Goal: Task Accomplishment & Management: Use online tool/utility

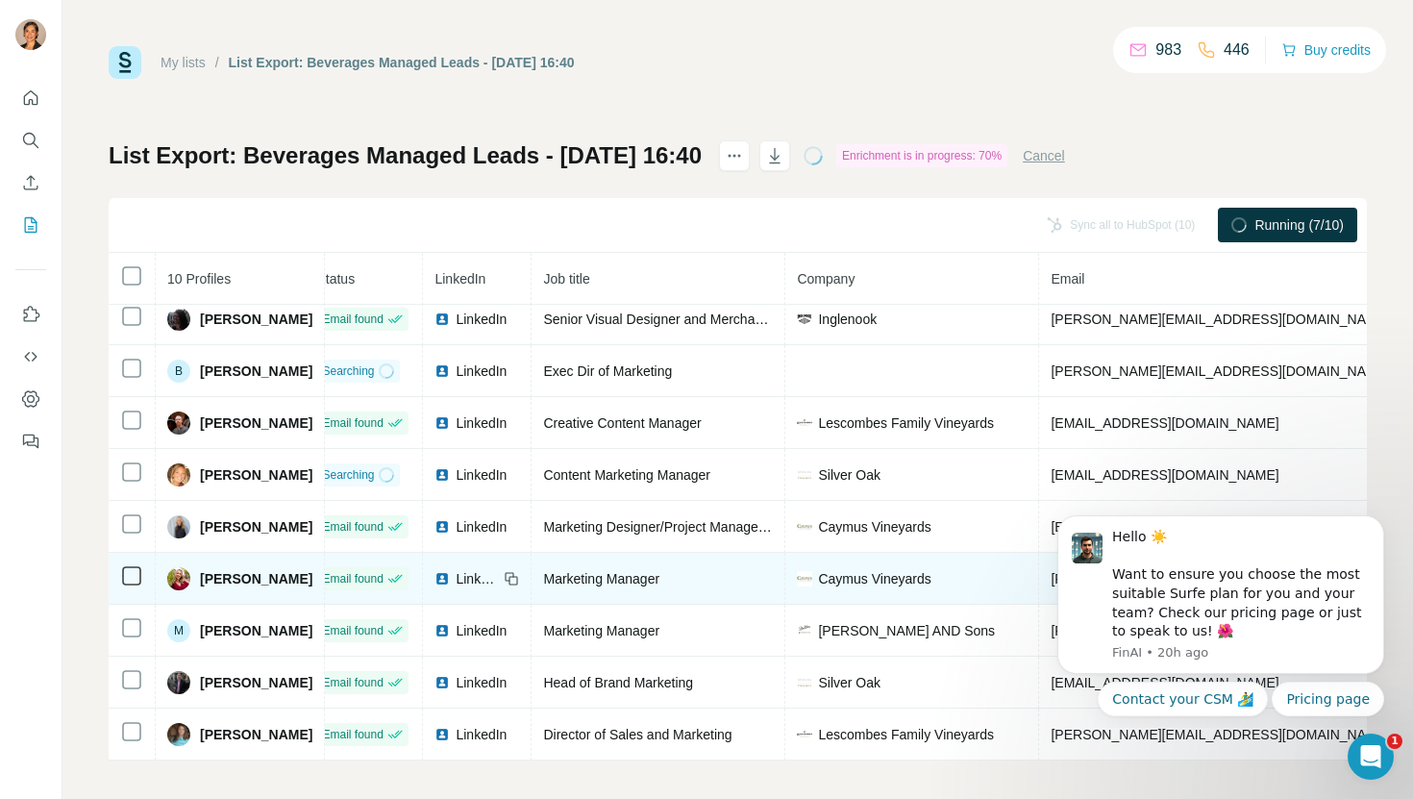
scroll to position [63, 0]
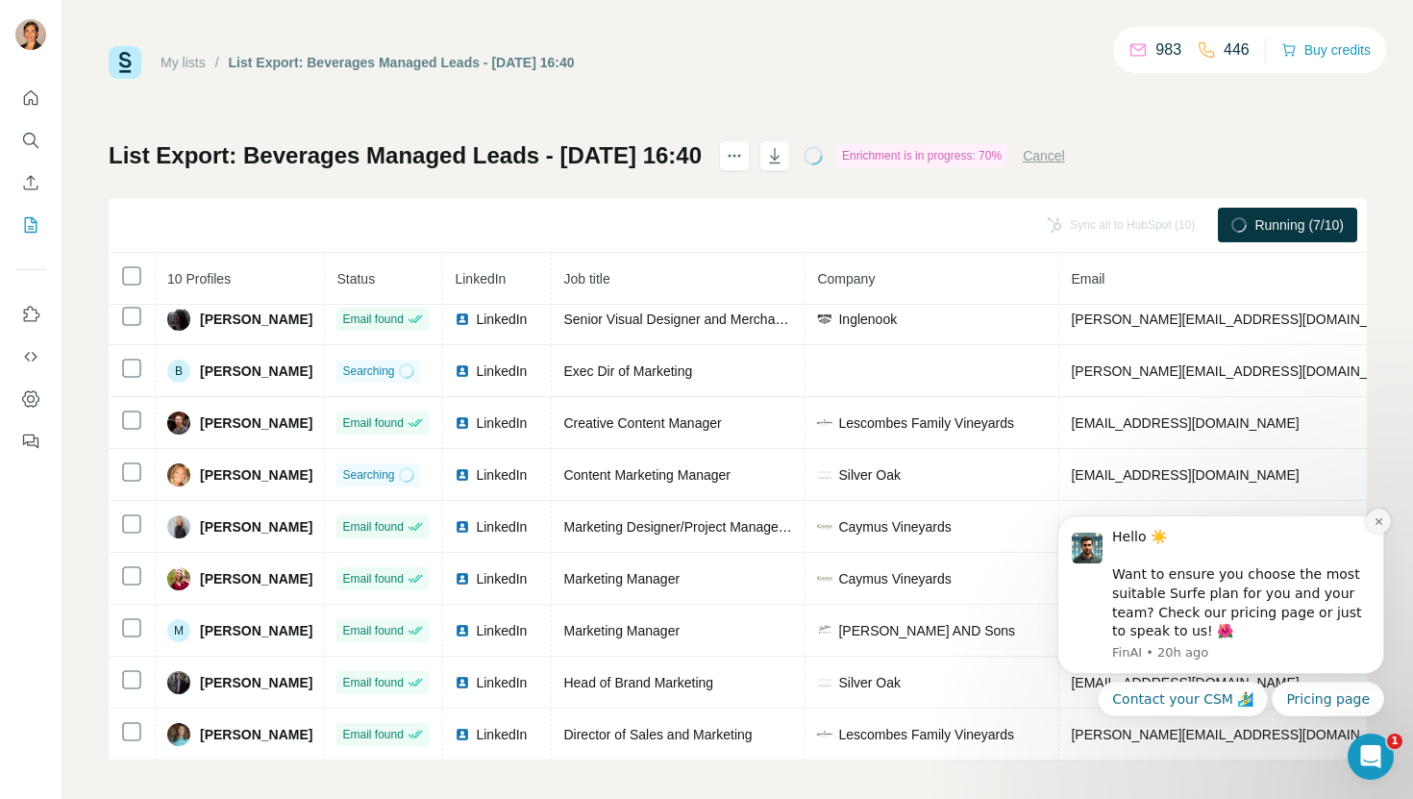
click at [1381, 518] on icon "Dismiss notification" at bounding box center [1377, 521] width 7 height 7
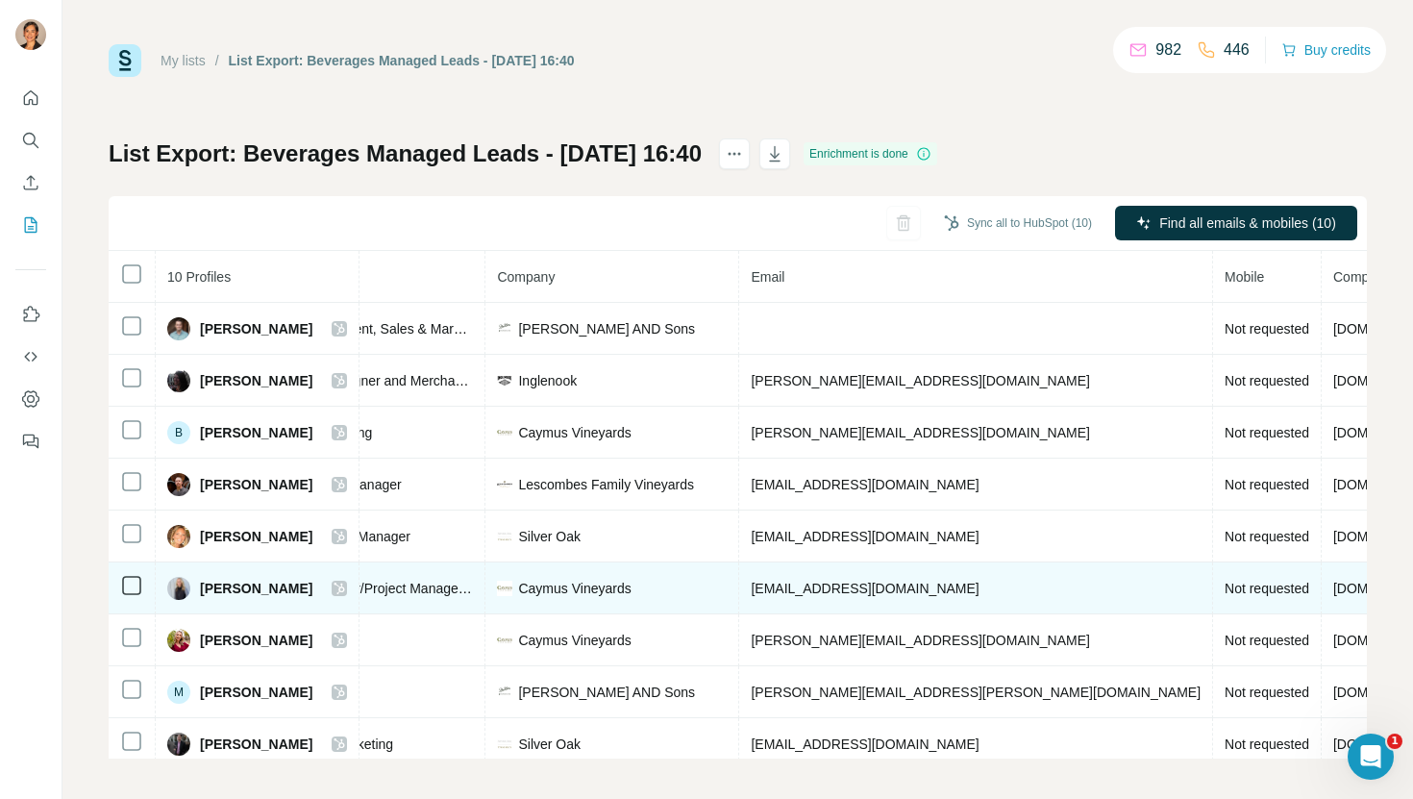
scroll to position [0, 356]
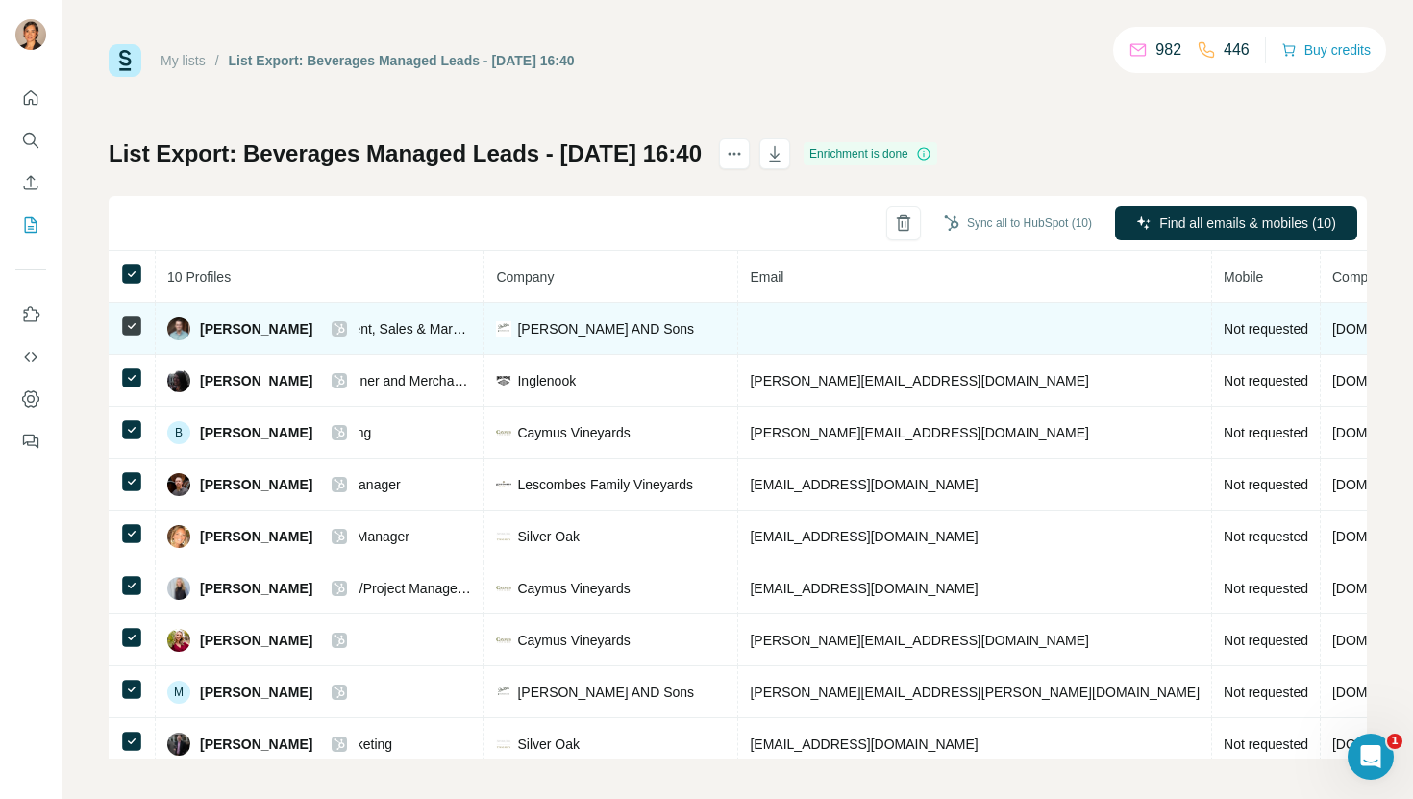
click at [780, 336] on td at bounding box center [975, 329] width 474 height 52
click at [752, 323] on td at bounding box center [975, 329] width 474 height 52
click at [770, 324] on td at bounding box center [975, 329] width 474 height 52
click at [229, 330] on span "[PERSON_NAME]" at bounding box center [256, 328] width 112 height 19
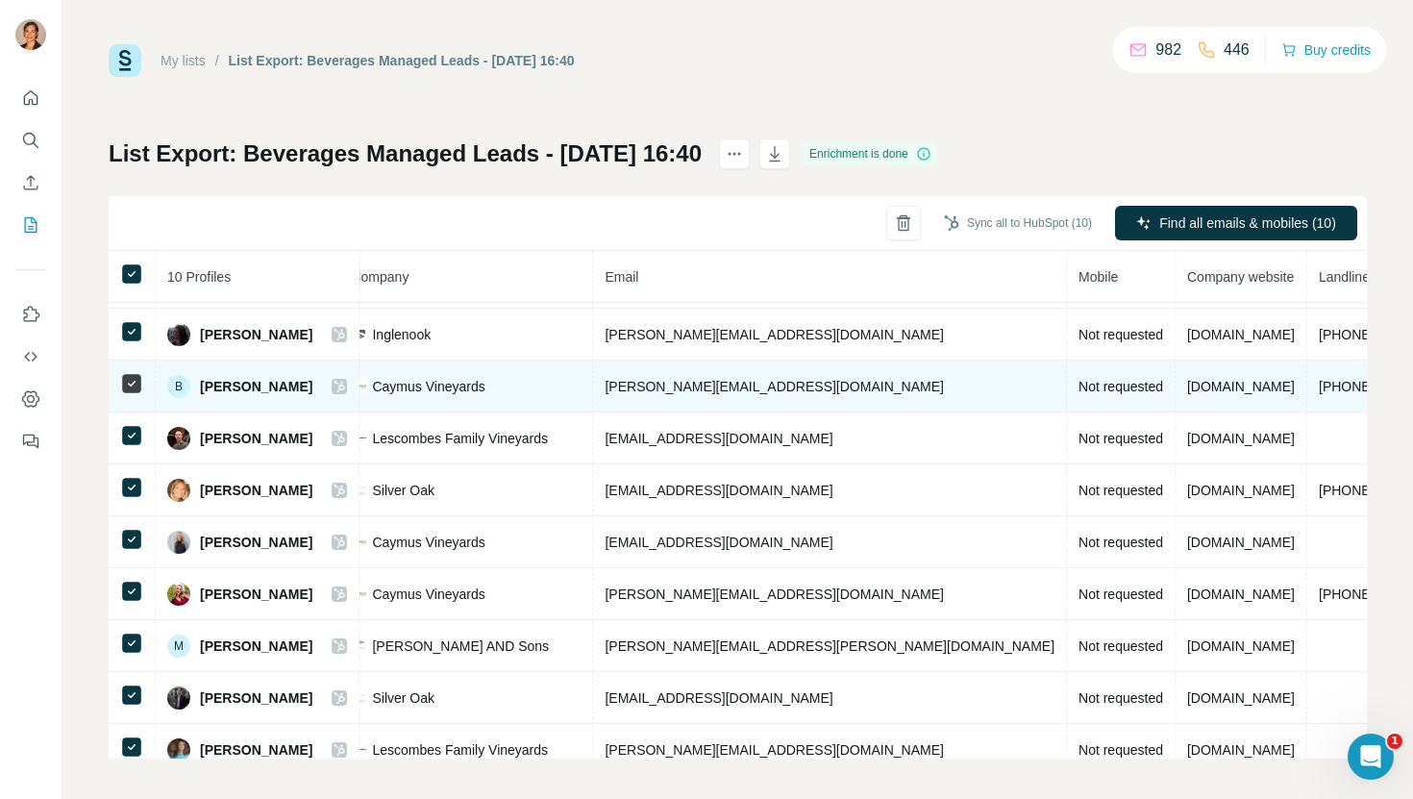
scroll to position [0, 501]
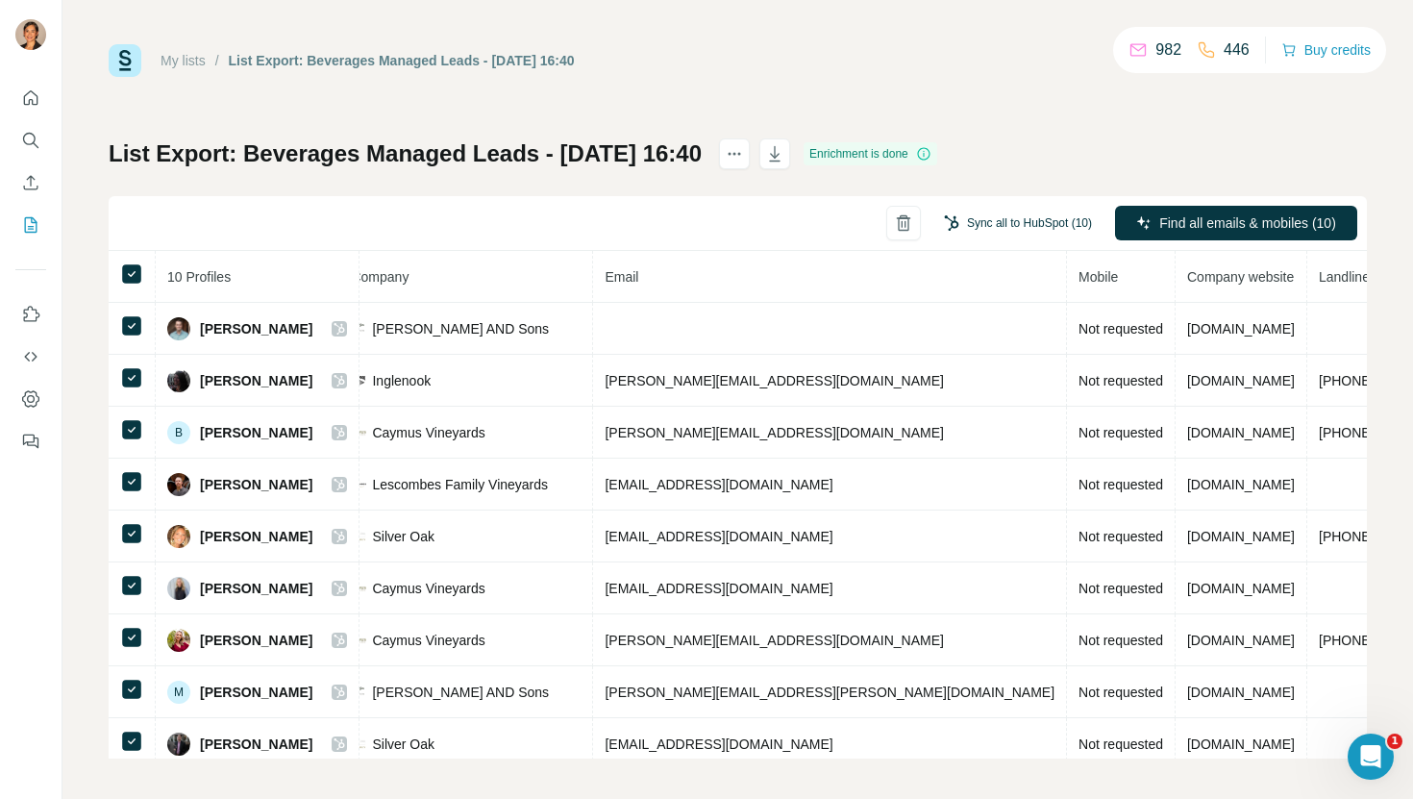
click at [1009, 227] on button "Sync all to HubSpot (10)" at bounding box center [1017, 223] width 175 height 29
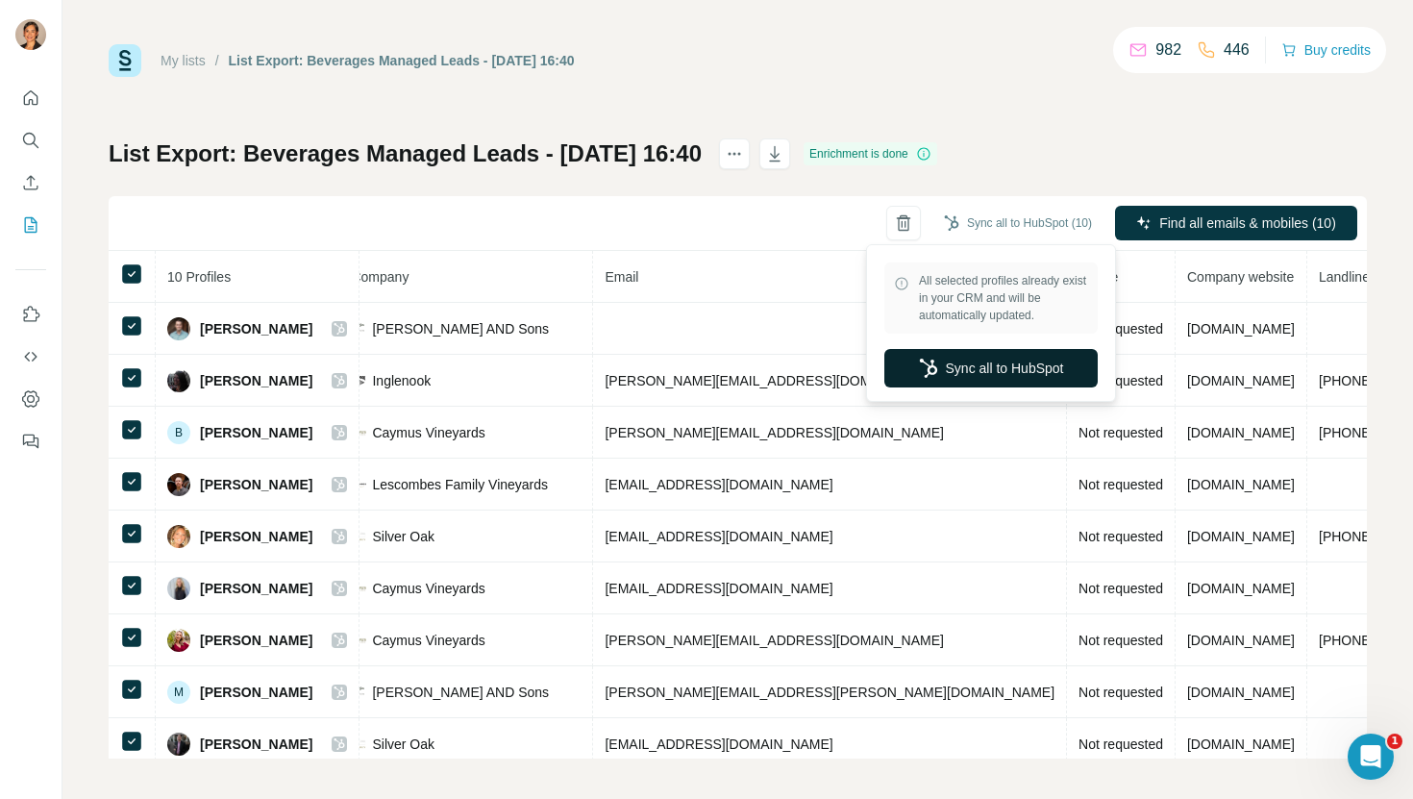
click at [1024, 360] on button "Sync all to HubSpot" at bounding box center [990, 368] width 213 height 38
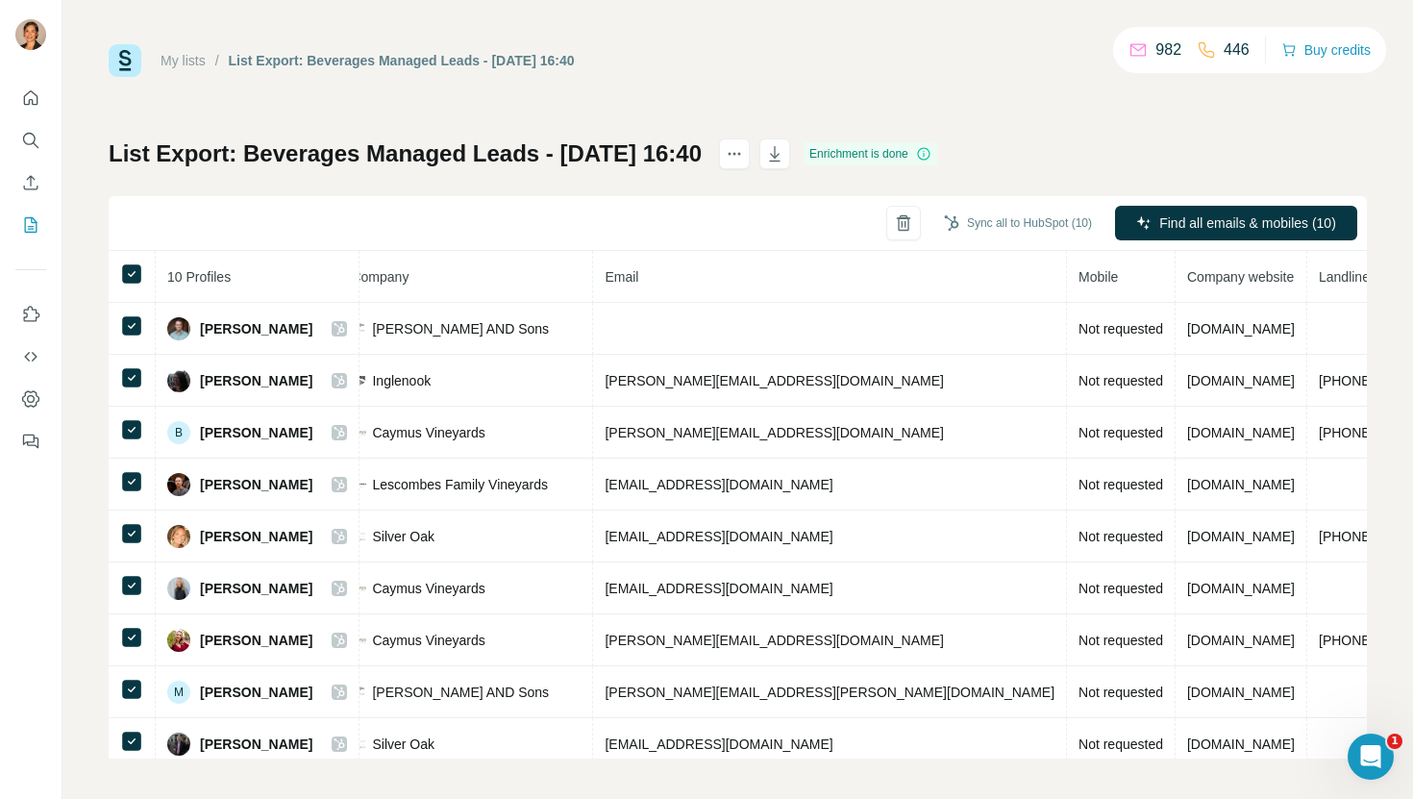
click at [790, 55] on div "My lists / List Export: Beverages Managed Leads - [DATE] 16:40 982 446 Buy cred…" at bounding box center [738, 60] width 1258 height 33
click at [852, 24] on div "My lists / List Export: Beverages Managed Leads - [DATE] 16:40 982 446 Buy cred…" at bounding box center [737, 399] width 1350 height 799
click at [127, 285] on th at bounding box center [132, 277] width 47 height 52
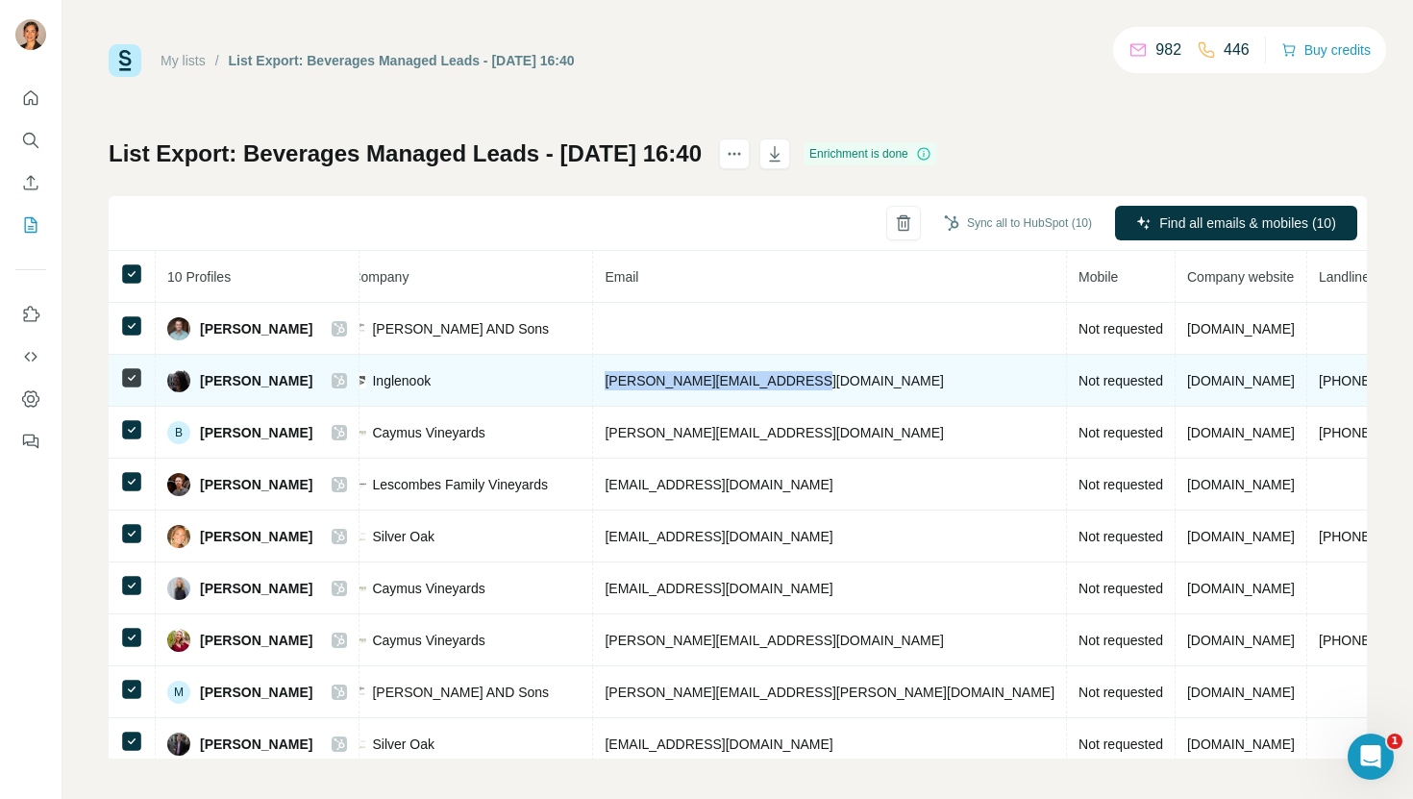
drag, startPoint x: 780, startPoint y: 383, endPoint x: 580, endPoint y: 377, distance: 200.9
click at [593, 377] on td "[PERSON_NAME][EMAIL_ADDRESS][DOMAIN_NAME]" at bounding box center [830, 381] width 474 height 52
copy span "[PERSON_NAME][EMAIL_ADDRESS][DOMAIN_NAME]"
drag, startPoint x: 1240, startPoint y: 384, endPoint x: 1146, endPoint y: 382, distance: 94.2
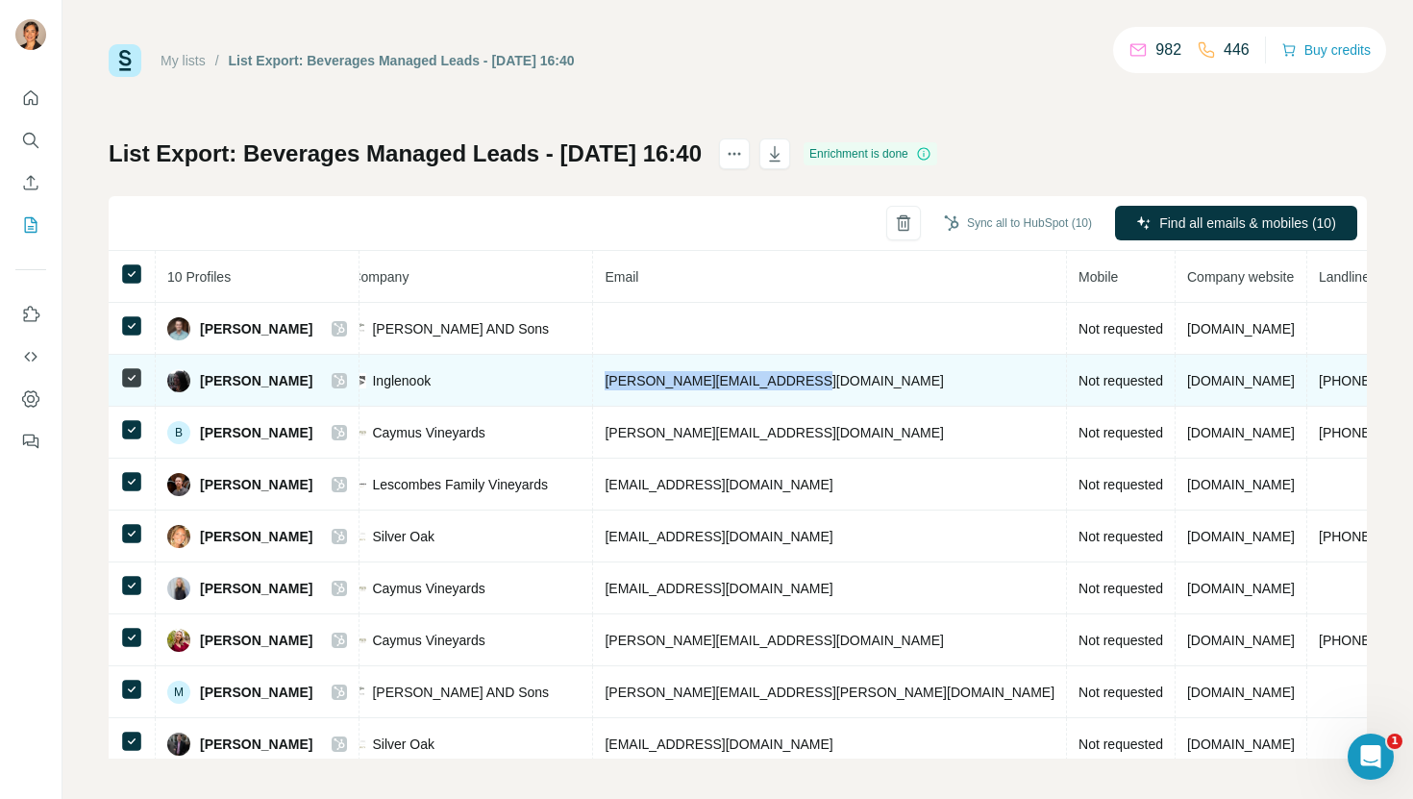
click at [1307, 383] on td "[PHONE_NUMBER]" at bounding box center [1379, 381] width 145 height 52
copy span "[PHONE_NUMBER]"
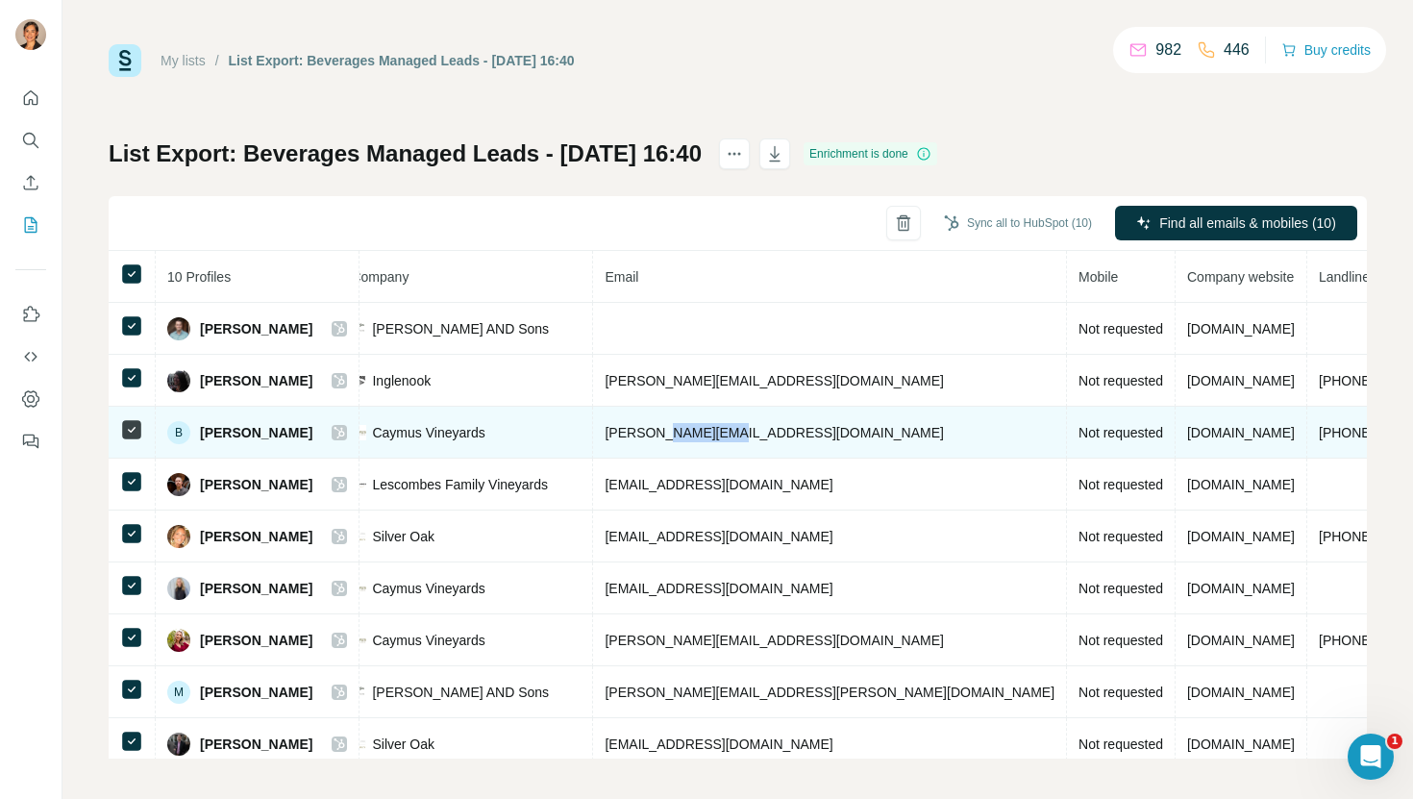
drag, startPoint x: 729, startPoint y: 433, endPoint x: 645, endPoint y: 428, distance: 84.8
click at [645, 428] on td "[PERSON_NAME][EMAIL_ADDRESS][DOMAIN_NAME]" at bounding box center [830, 433] width 474 height 52
drag, startPoint x: 733, startPoint y: 432, endPoint x: 577, endPoint y: 427, distance: 156.8
click at [593, 427] on td "[PERSON_NAME][EMAIL_ADDRESS][DOMAIN_NAME]" at bounding box center [830, 433] width 474 height 52
copy span "[PERSON_NAME][EMAIL_ADDRESS][DOMAIN_NAME]"
